Goal: Navigation & Orientation: Find specific page/section

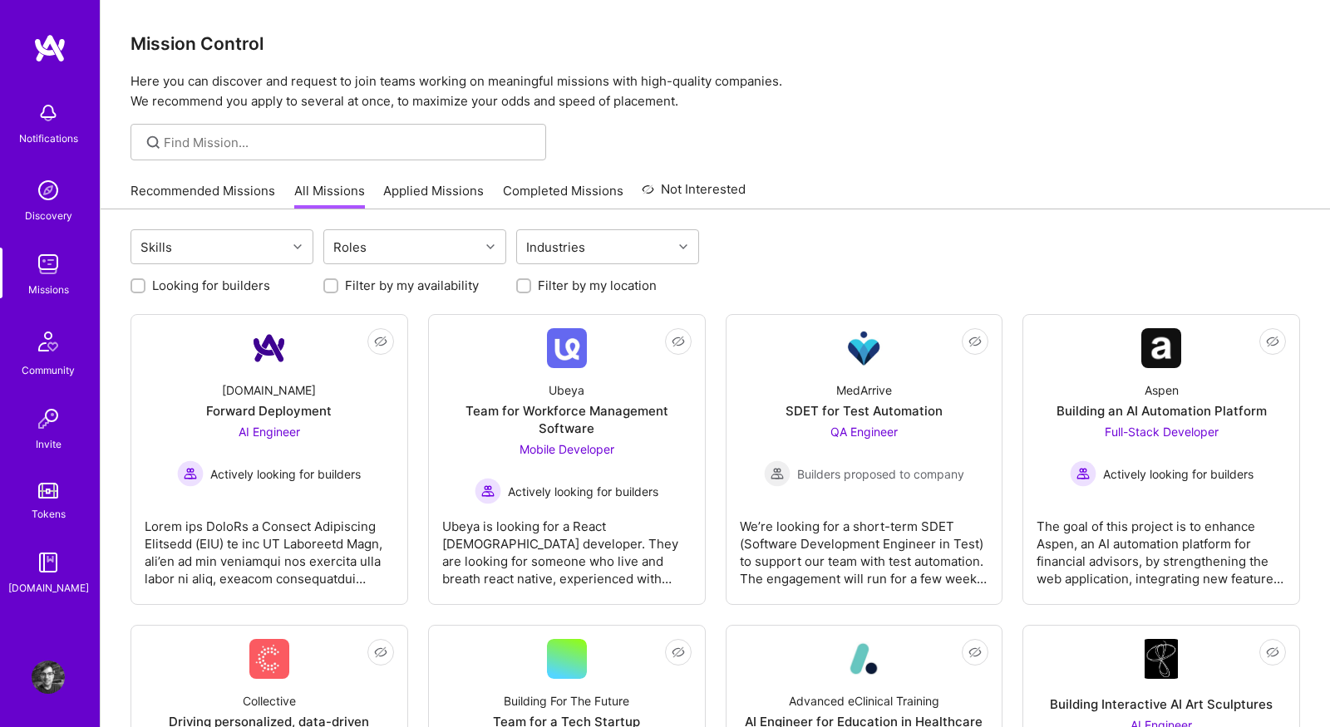
scroll to position [71, 0]
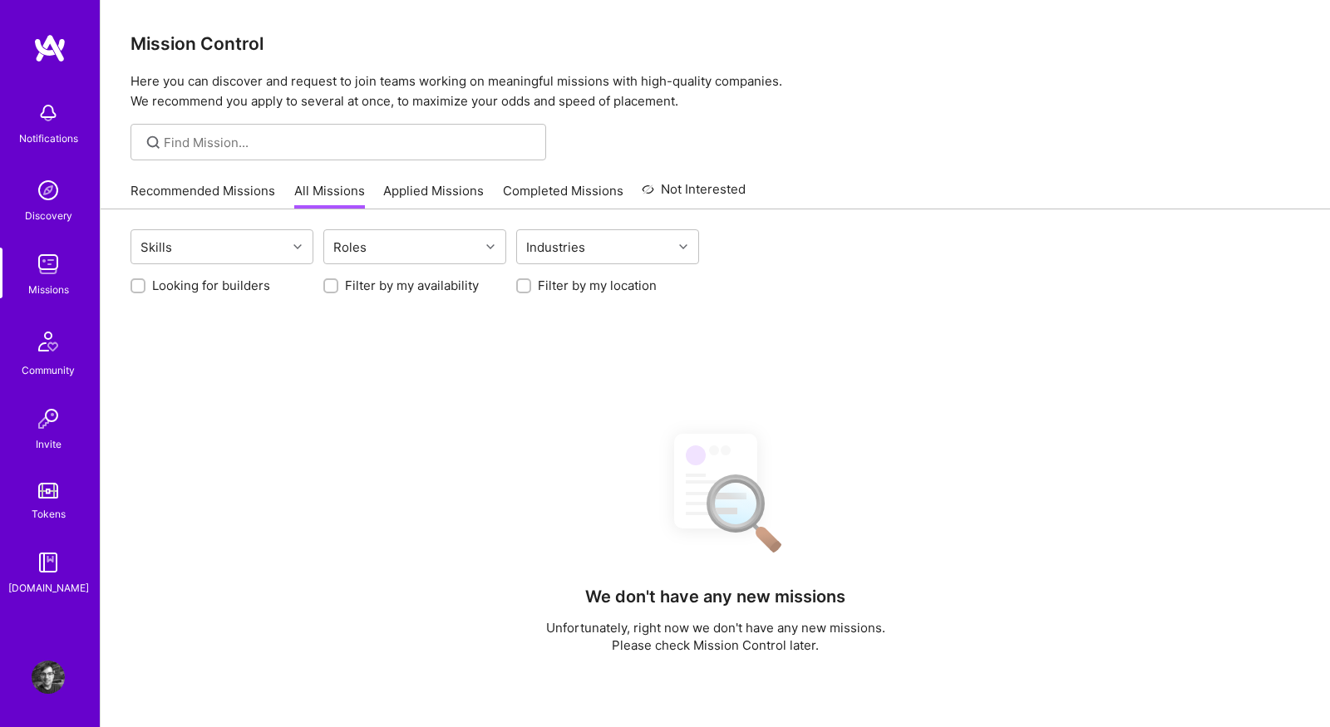
scroll to position [71, 0]
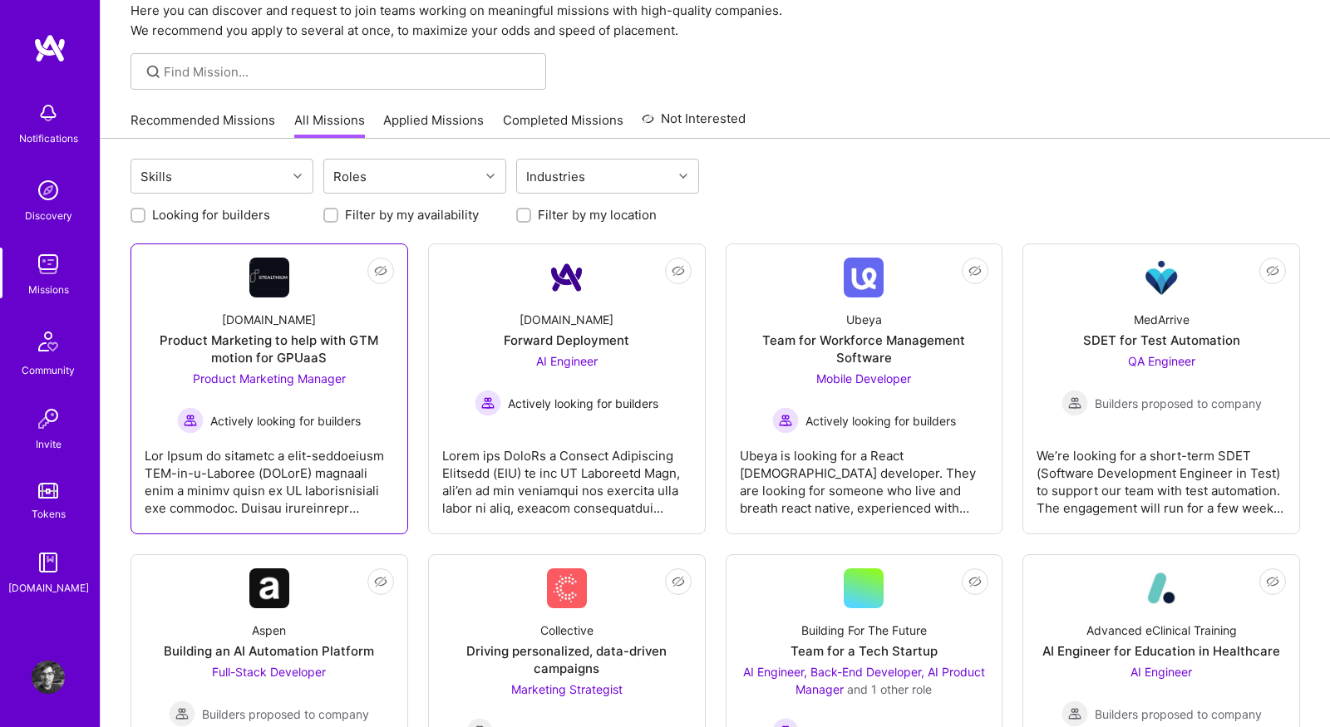
click at [316, 460] on div at bounding box center [269, 475] width 249 height 83
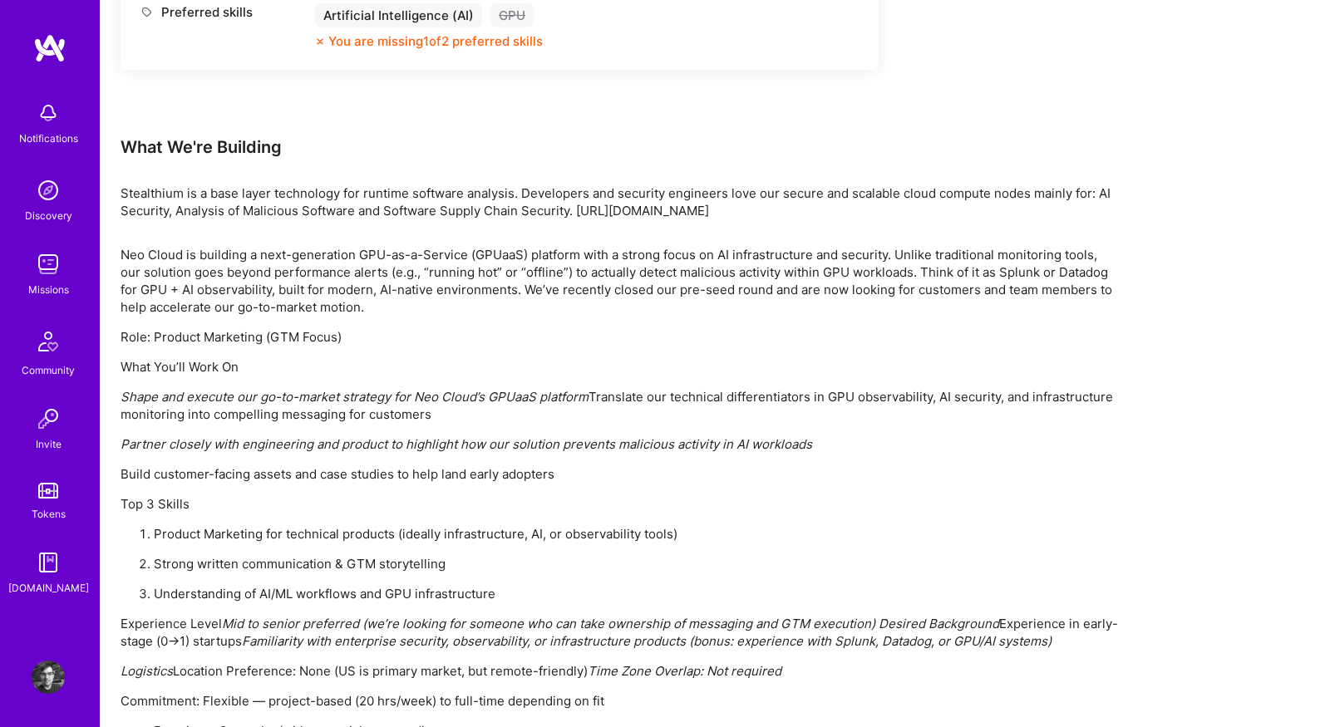
scroll to position [1069, 0]
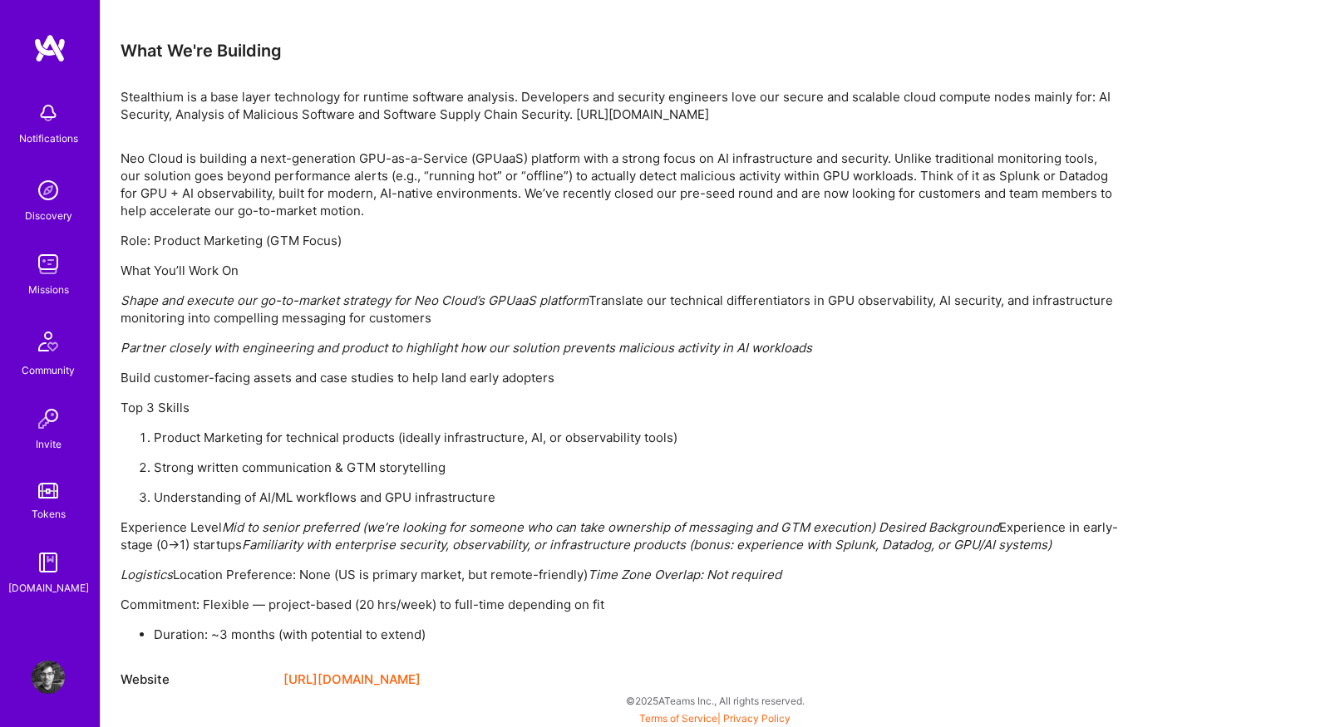
click at [361, 679] on link "[URL][DOMAIN_NAME]" at bounding box center [351, 680] width 137 height 20
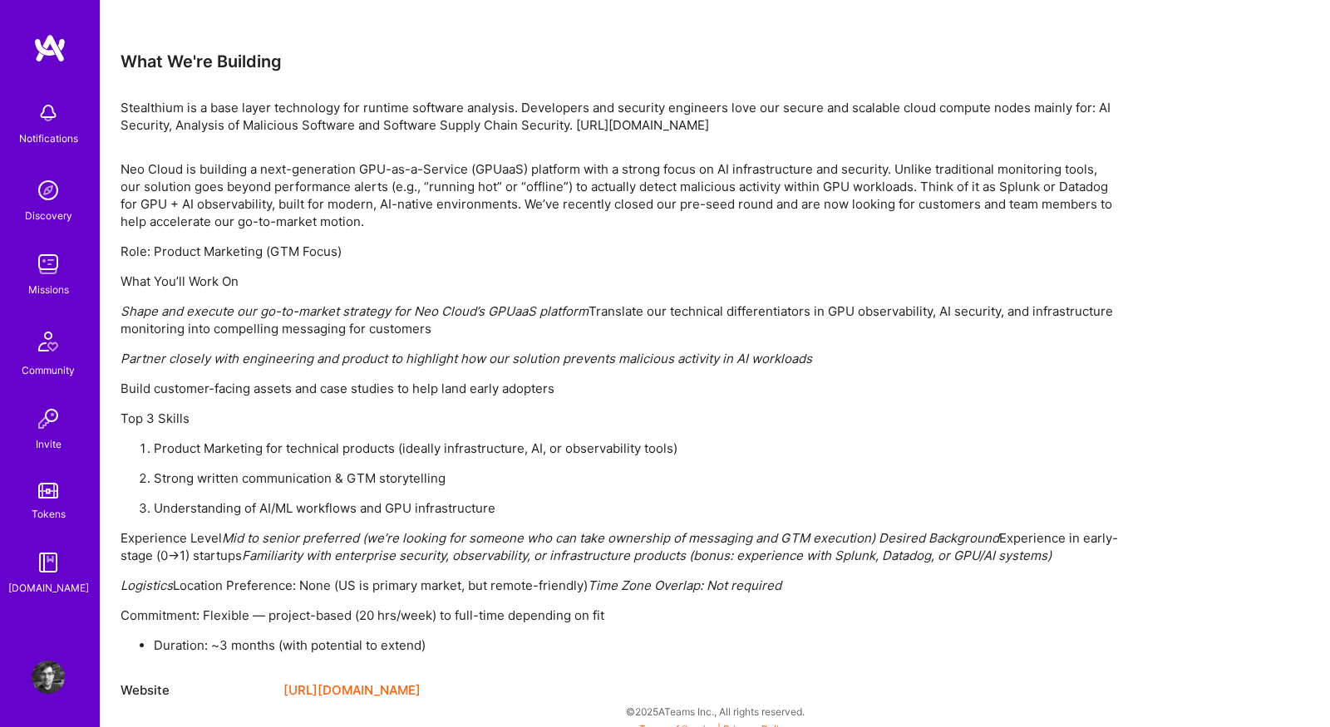
scroll to position [1056, 0]
click at [64, 284] on div "Missions" at bounding box center [48, 289] width 41 height 17
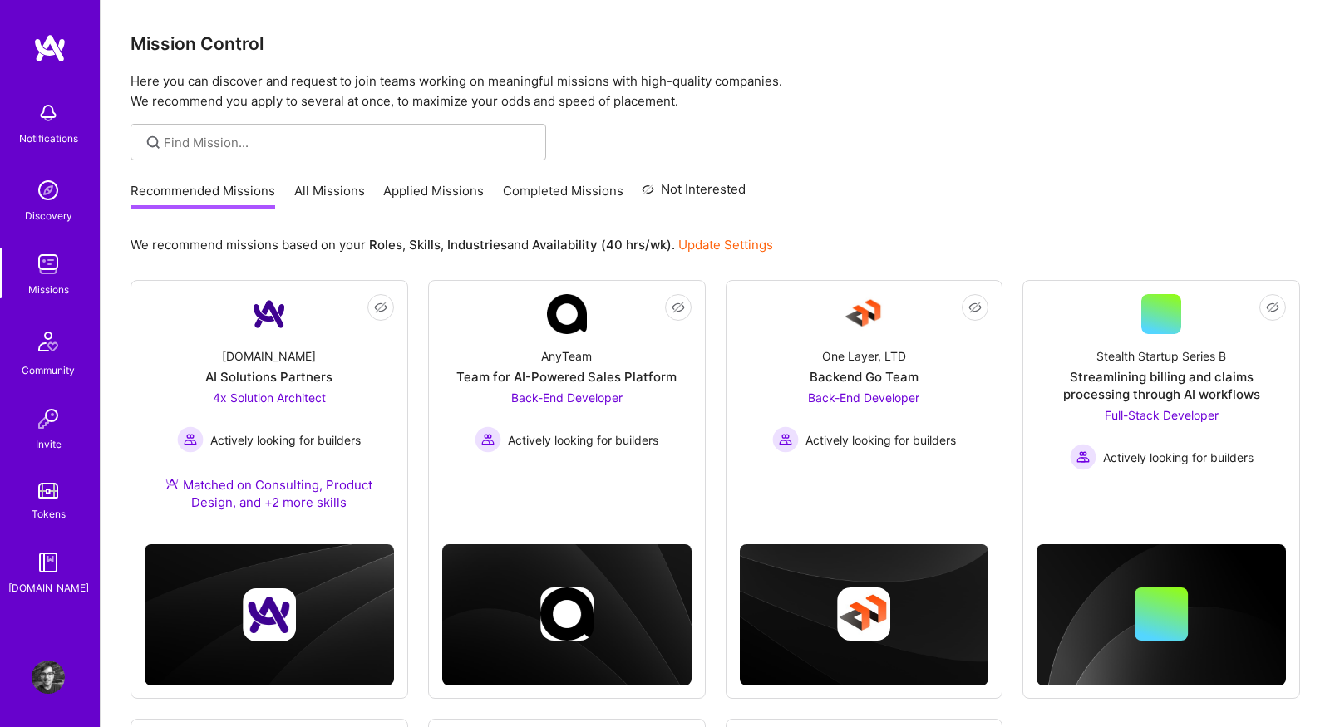
click at [343, 187] on link "All Missions" at bounding box center [329, 195] width 71 height 27
